Goal: Navigation & Orientation: Find specific page/section

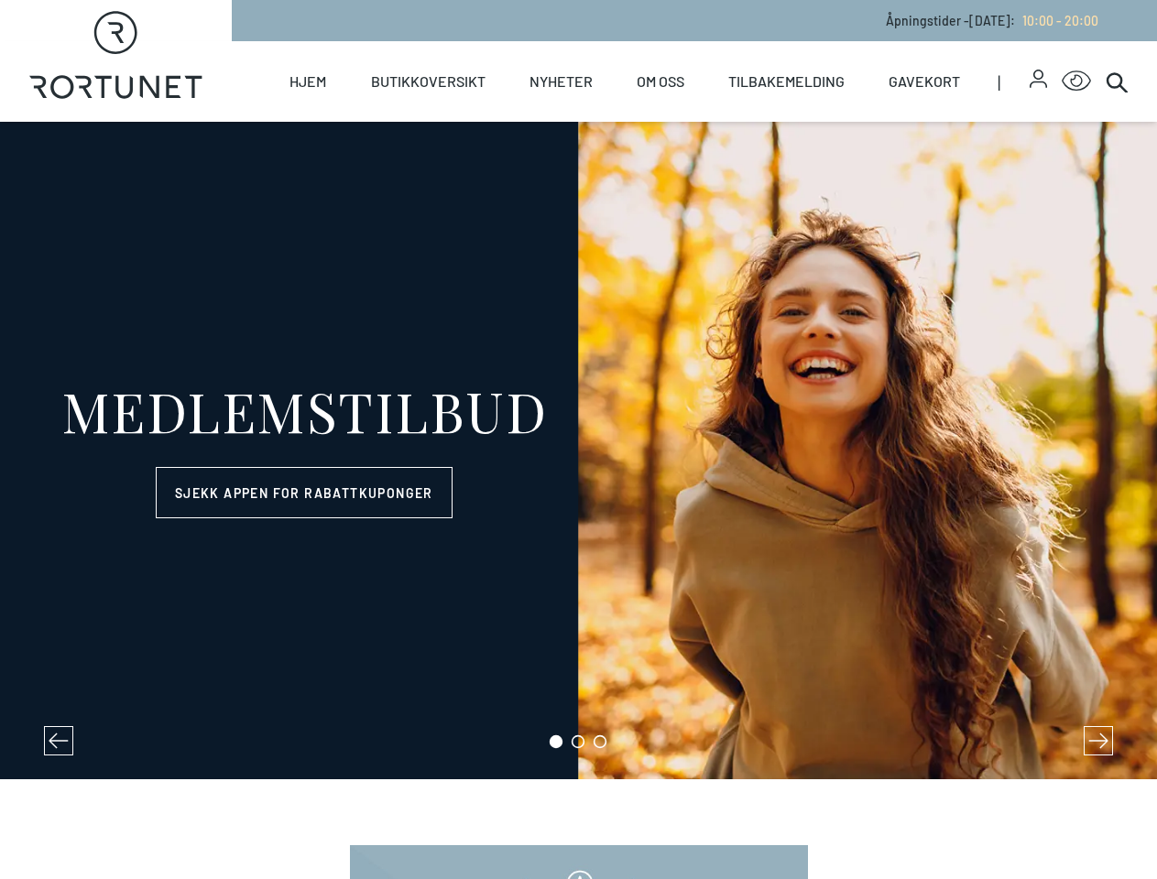
select select "NO"
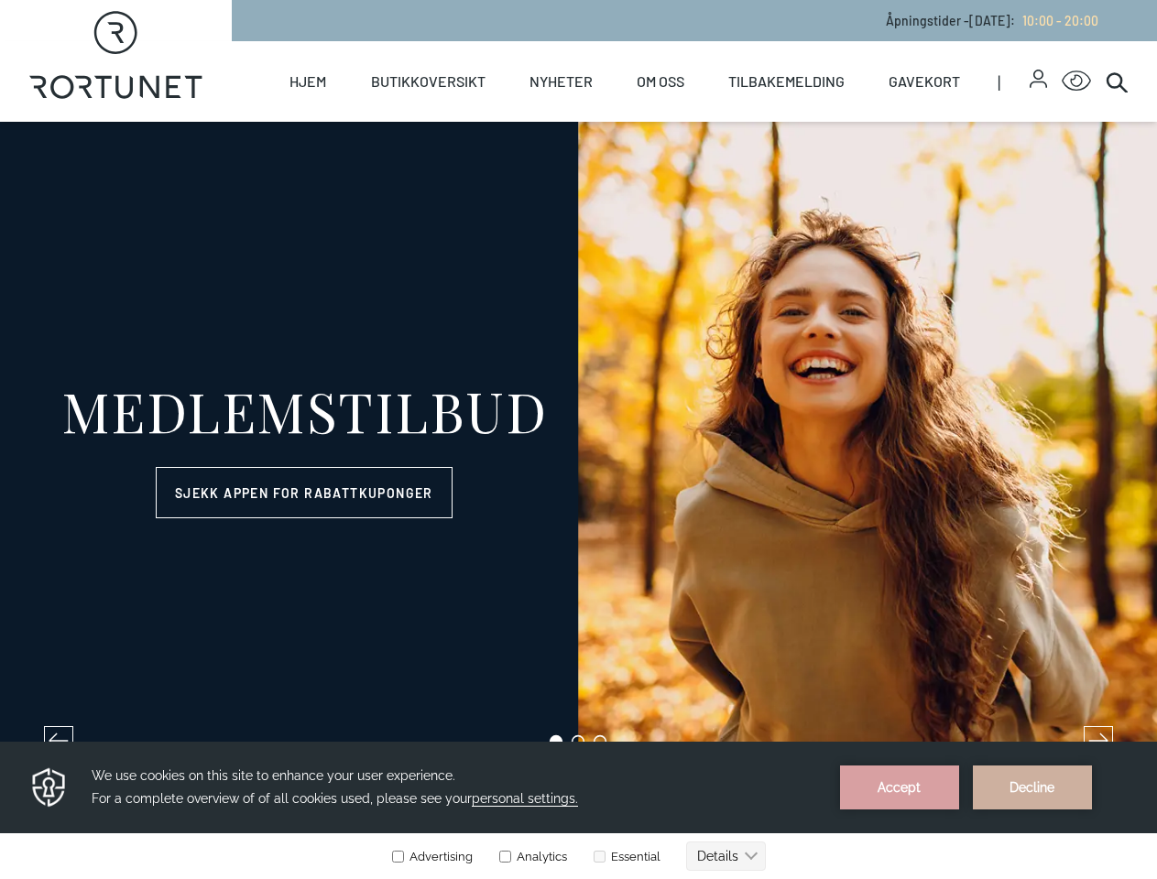
click at [1033, 79] on icon "button" at bounding box center [1038, 75] width 10 height 10
click at [1062, 82] on icon "Click for Accessibility Features" at bounding box center [1076, 81] width 29 height 21
